Goal: Find specific page/section

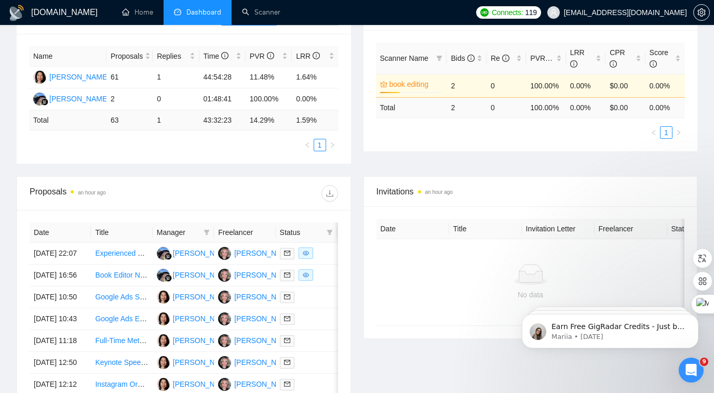
scroll to position [189, 0]
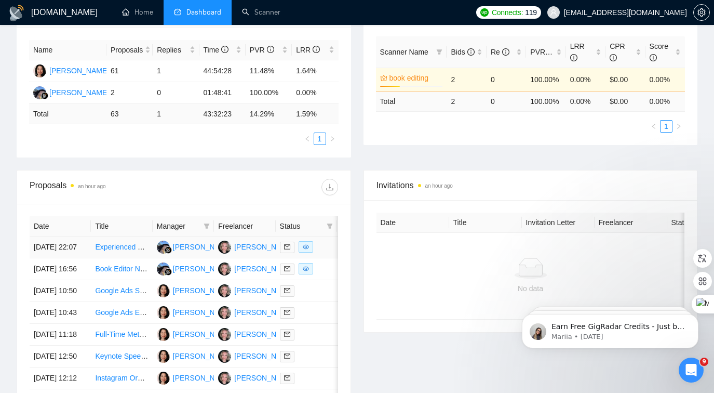
click at [74, 258] on td "[DATE] 22:07" at bounding box center [60, 247] width 61 height 22
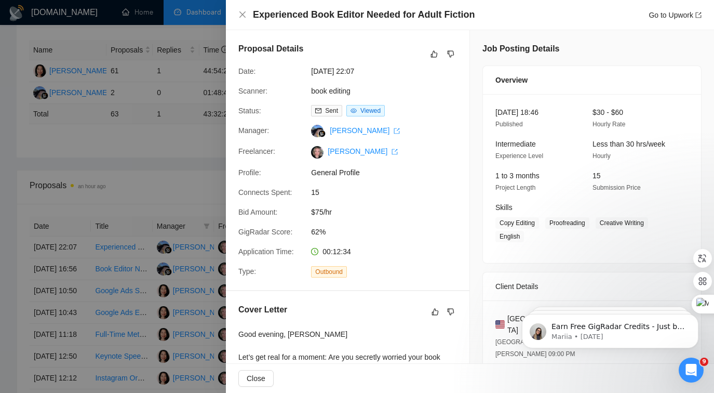
click at [117, 186] on div at bounding box center [357, 196] width 714 height 393
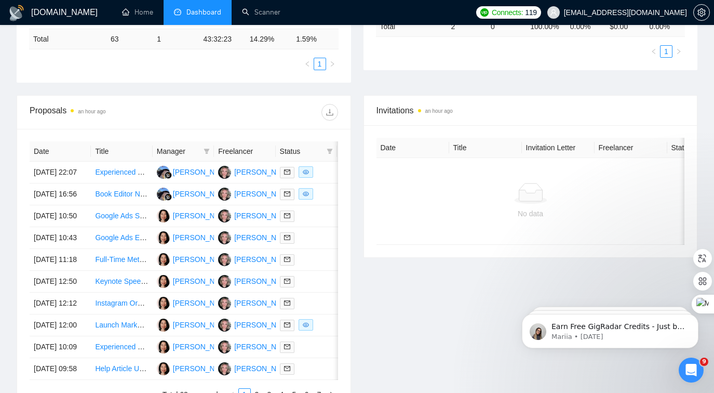
scroll to position [264, 0]
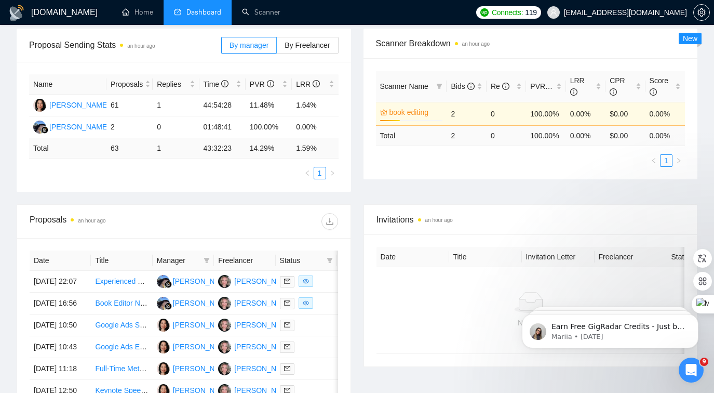
click at [44, 262] on th "Date" at bounding box center [60, 260] width 61 height 20
click at [333, 257] on icon "filter" at bounding box center [330, 260] width 6 height 6
click at [254, 215] on div at bounding box center [261, 221] width 154 height 17
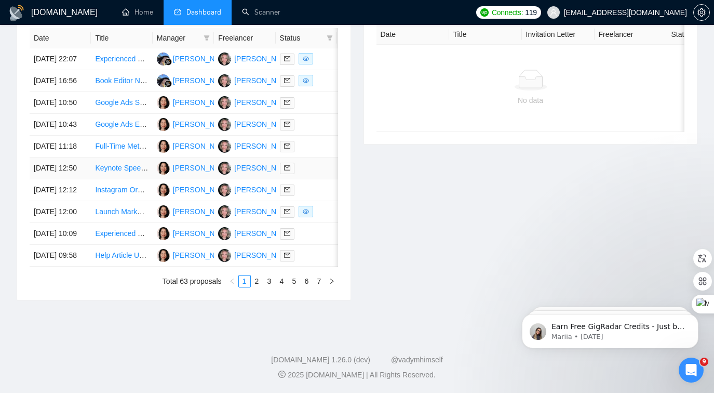
scroll to position [396, 0]
click at [322, 287] on link "7" at bounding box center [319, 280] width 11 height 11
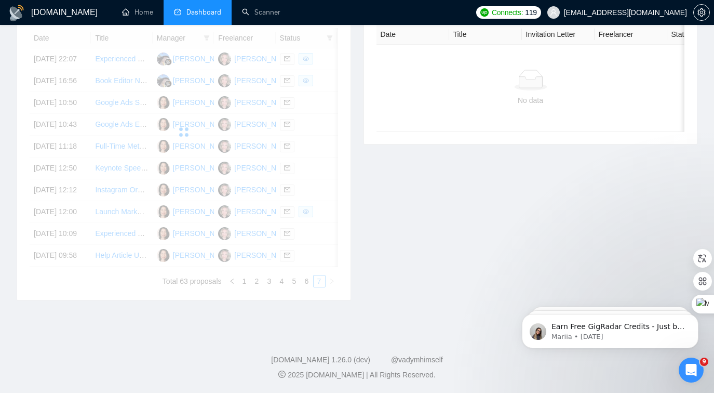
scroll to position [253, 0]
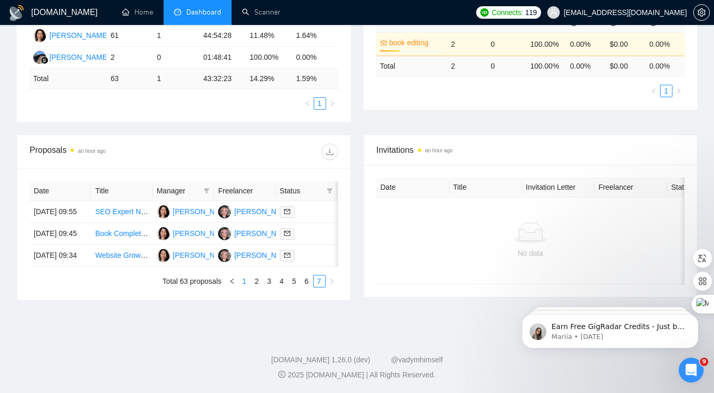
click at [242, 282] on link "1" at bounding box center [244, 280] width 11 height 11
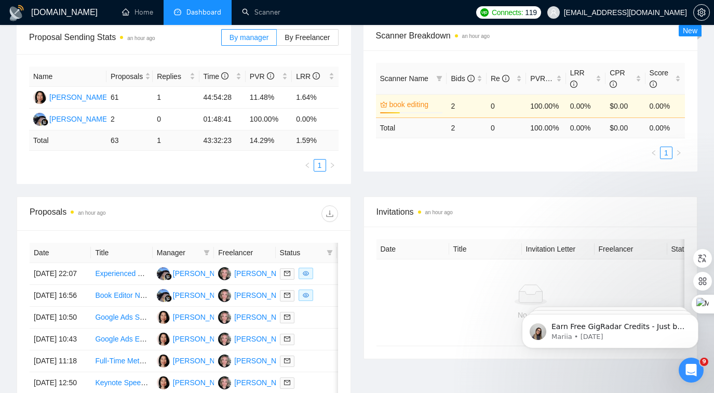
scroll to position [110, 0]
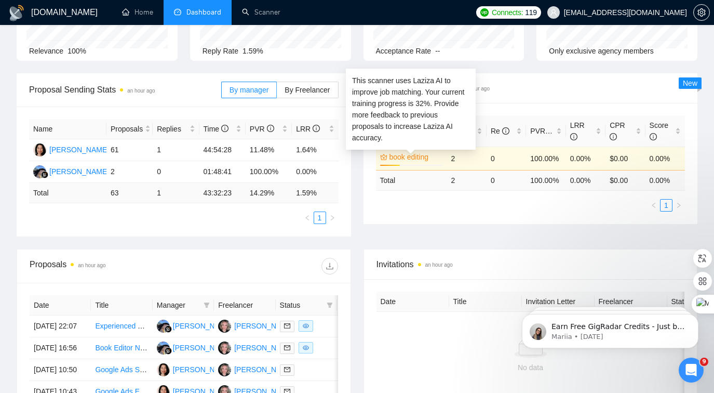
click at [430, 163] on div "book editing 32%" at bounding box center [411, 158] width 63 height 15
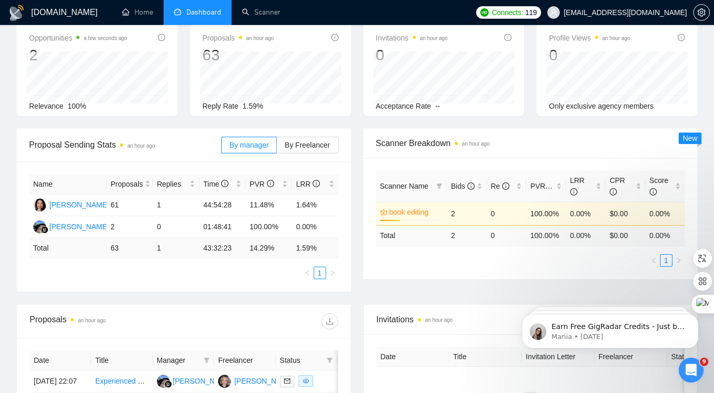
scroll to position [0, 0]
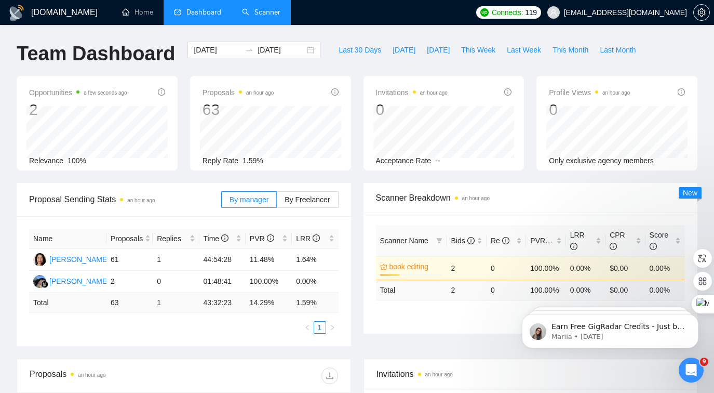
click at [258, 8] on link "Scanner" at bounding box center [261, 12] width 38 height 9
